Goal: Task Accomplishment & Management: Manage account settings

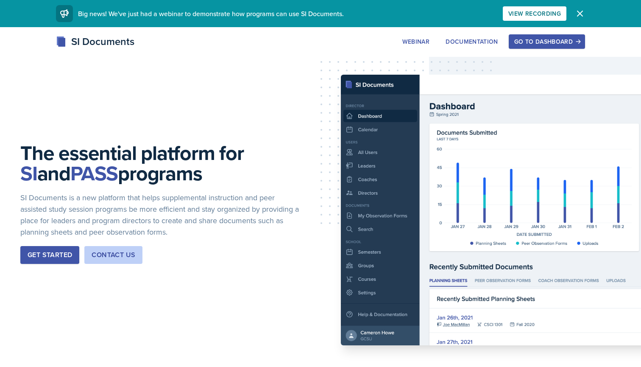
click at [529, 40] on div "Go to Dashboard" at bounding box center [547, 41] width 65 height 7
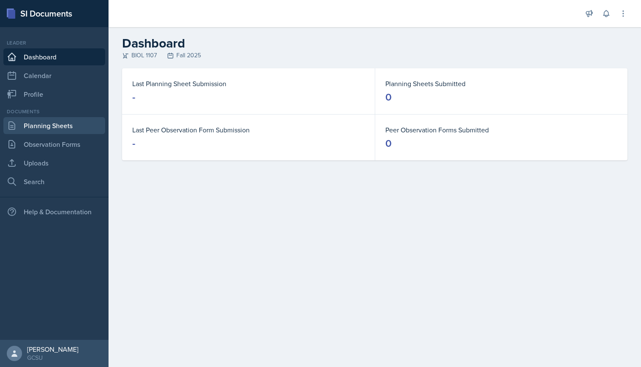
click at [60, 121] on link "Planning Sheets" at bounding box center [54, 125] width 102 height 17
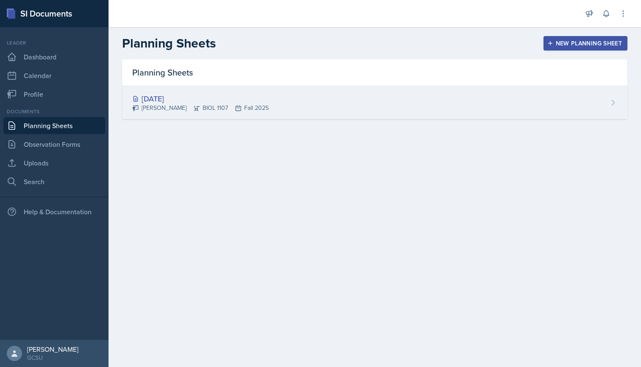
click at [476, 111] on div "[DATE] [PERSON_NAME] BIOL 1107 Fall 2025" at bounding box center [375, 102] width 506 height 33
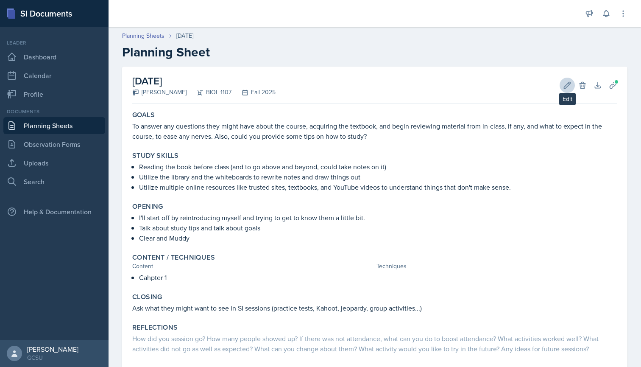
click at [568, 86] on icon at bounding box center [568, 85] width 6 height 6
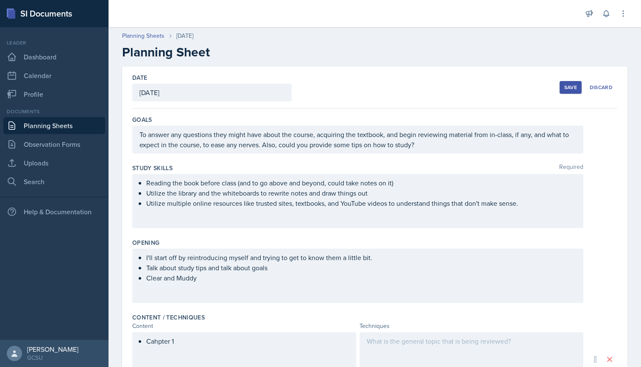
click at [173, 91] on div "[DATE]" at bounding box center [212, 93] width 160 height 18
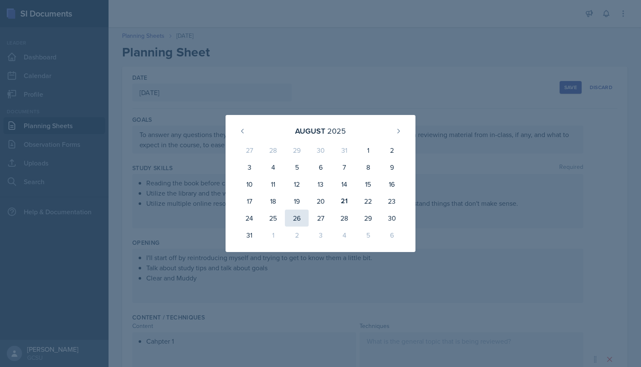
click at [294, 218] on div "26" at bounding box center [297, 218] width 24 height 17
type input "[DATE]"
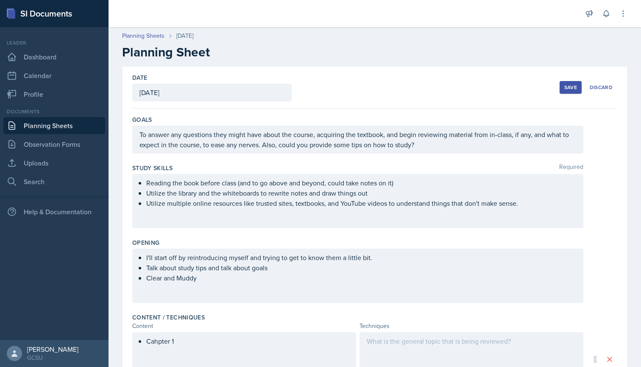
click at [571, 87] on div "Save" at bounding box center [571, 87] width 13 height 7
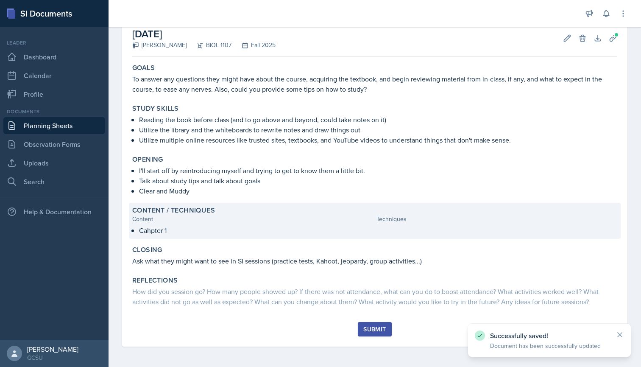
scroll to position [42, 0]
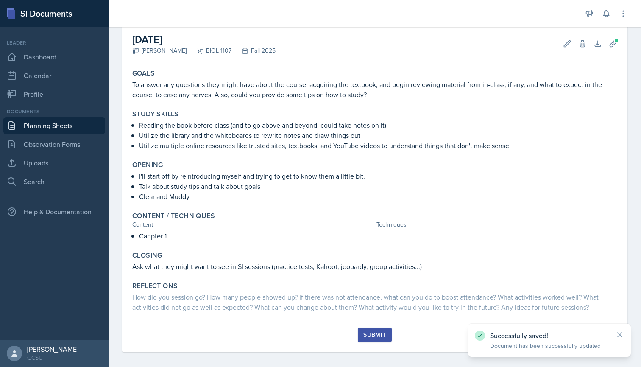
click at [621, 331] on icon at bounding box center [620, 334] width 8 height 8
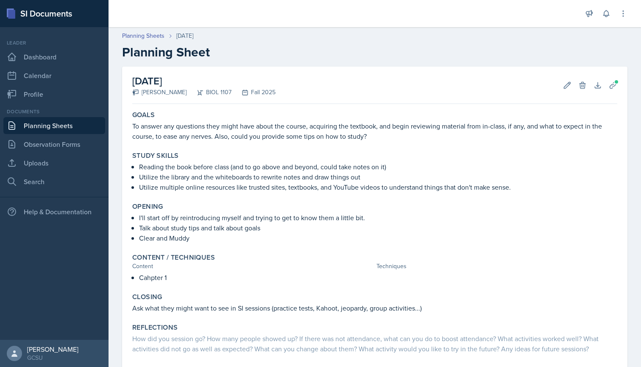
scroll to position [0, 0]
